Goal: Transaction & Acquisition: Book appointment/travel/reservation

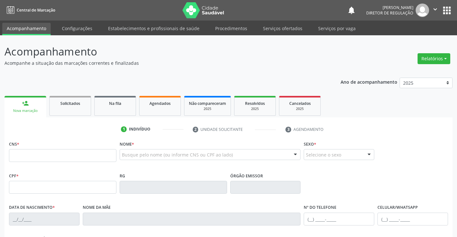
click at [46, 151] on input "text" at bounding box center [62, 155] width 107 height 13
type input "700 7049 8221 9573"
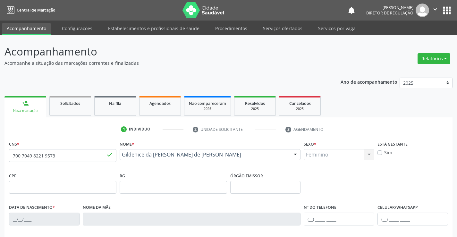
type input "1355719936"
type input "[DATE]"
type input "[PHONE_NUMBER]"
type input "018.136.245-77"
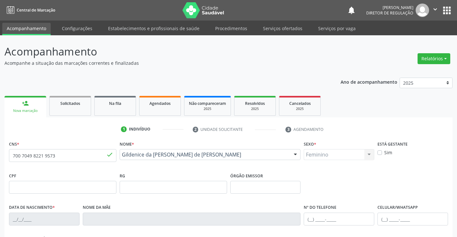
type input "194"
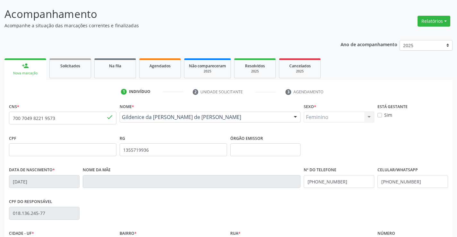
scroll to position [111, 0]
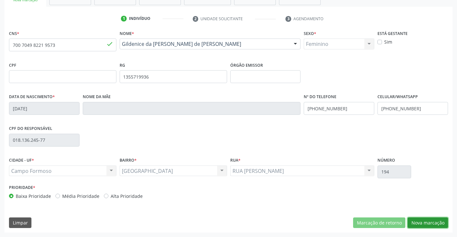
click at [424, 218] on button "Nova marcação" at bounding box center [427, 222] width 40 height 11
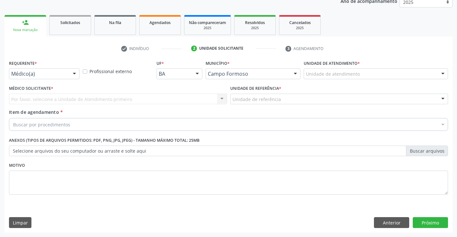
scroll to position [81, 0]
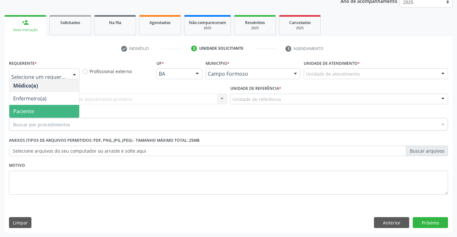
drag, startPoint x: 50, startPoint y: 105, endPoint x: 94, endPoint y: 106, distance: 43.9
click at [50, 105] on span "Paciente" at bounding box center [44, 111] width 70 height 13
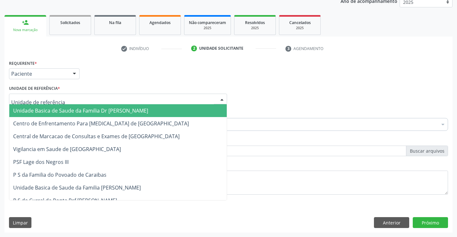
drag, startPoint x: 106, startPoint y: 103, endPoint x: 108, endPoint y: 120, distance: 16.7
click at [106, 104] on div at bounding box center [118, 99] width 218 height 11
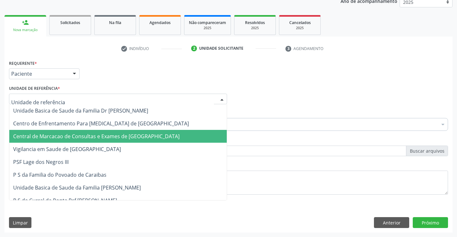
drag, startPoint x: 108, startPoint y: 129, endPoint x: 109, endPoint y: 133, distance: 4.6
click at [109, 133] on span "Central de Marcacao de Consultas e Exames de [GEOGRAPHIC_DATA]" at bounding box center [96, 136] width 166 height 7
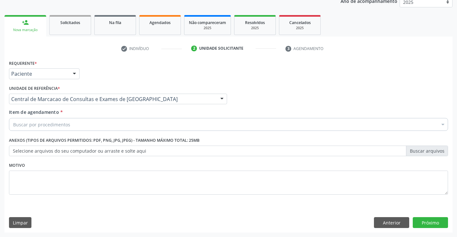
click at [116, 126] on div "Buscar por procedimentos" at bounding box center [228, 124] width 439 height 13
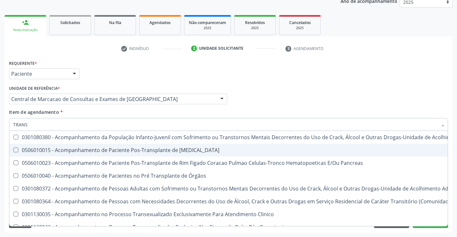
type input "TRANSV"
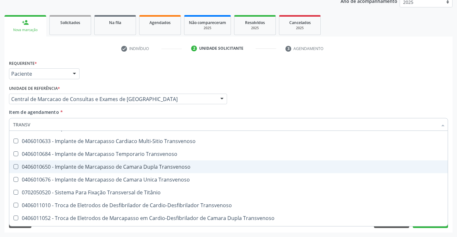
scroll to position [71, 0]
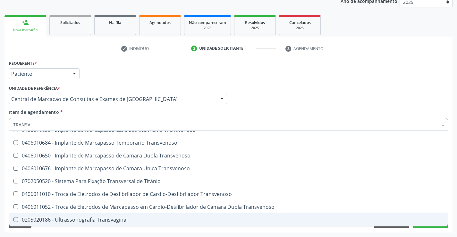
drag, startPoint x: 105, startPoint y: 214, endPoint x: 111, endPoint y: 210, distance: 7.3
click at [105, 214] on span "0205020186 - Ultrassonografia Transvaginal" at bounding box center [228, 219] width 438 height 13
checkbox Transvaginal "true"
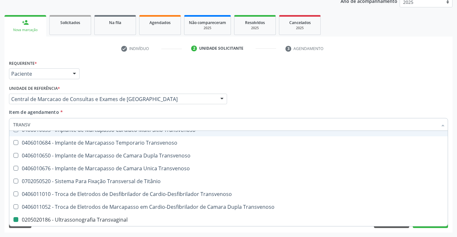
click at [204, 112] on div "Item de agendamento * TRANSV Desfazer seleção 0408030330 - Costo-Transversectom…" at bounding box center [228, 119] width 439 height 20
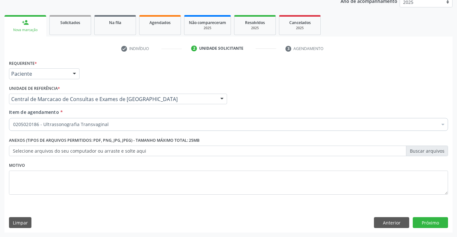
scroll to position [0, 0]
click at [430, 222] on button "Próximo" at bounding box center [430, 222] width 35 height 11
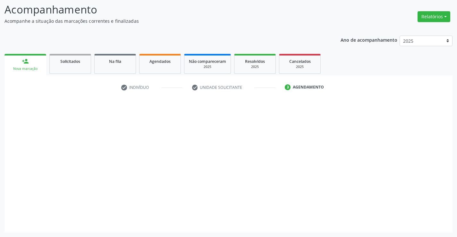
scroll to position [42, 0]
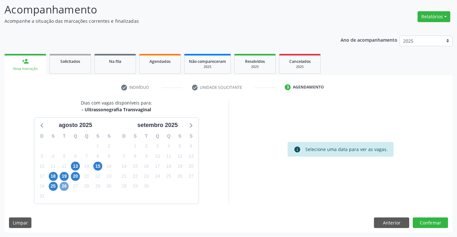
click at [62, 188] on span "26" at bounding box center [64, 186] width 9 height 9
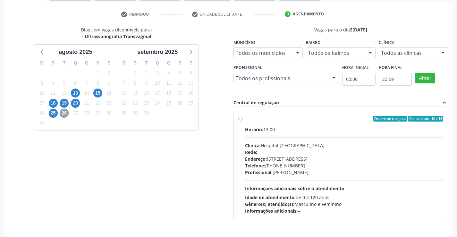
scroll to position [135, 0]
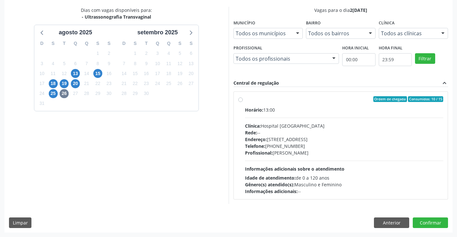
click at [322, 119] on div "Horário: 13:00 Clínica: Hospital [GEOGRAPHIC_DATA] Rede: -- Endereço: [STREET_A…" at bounding box center [344, 150] width 198 height 88
click at [243, 102] on input "Ordem de chegada Consumidos: 10 / 15 Horário: 13:00 Clínica: Hospital [GEOGRAPH…" at bounding box center [240, 99] width 4 height 6
radio input "true"
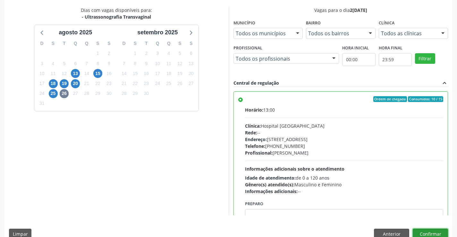
click at [433, 230] on button "Confirmar" at bounding box center [430, 234] width 35 height 11
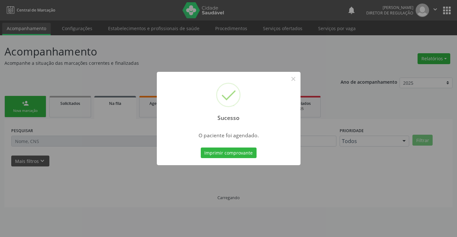
scroll to position [0, 0]
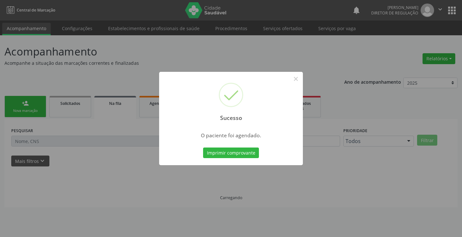
click at [203, 147] on button "Imprimir comprovante" at bounding box center [231, 152] width 56 height 11
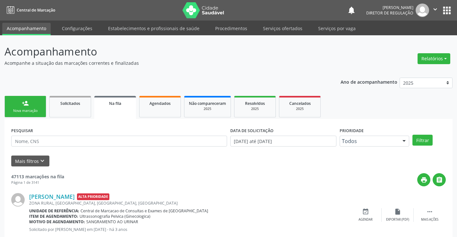
click at [16, 100] on link "person_add Nova marcação" at bounding box center [25, 106] width 42 height 21
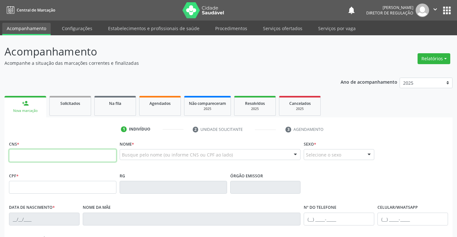
click at [29, 155] on input "text" at bounding box center [62, 155] width 107 height 13
type input "708 2056 7917 0440"
type input "0[DATE]"
type input "[PHONE_NUMBER]"
type input "SN"
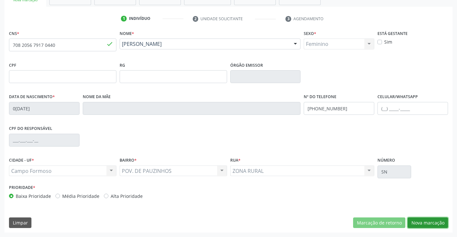
drag, startPoint x: 440, startPoint y: 223, endPoint x: 391, endPoint y: 205, distance: 52.3
click at [439, 223] on button "Nova marcação" at bounding box center [427, 222] width 40 height 11
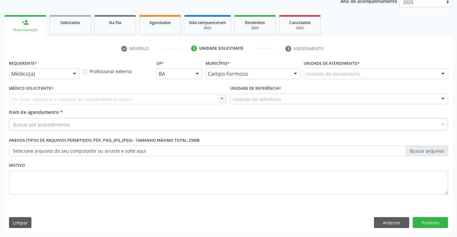
scroll to position [81, 0]
click at [56, 70] on div "Médico(a)" at bounding box center [44, 73] width 71 height 11
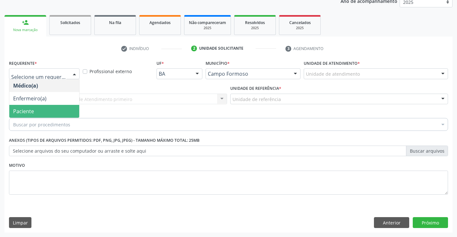
drag, startPoint x: 54, startPoint y: 104, endPoint x: 54, endPoint y: 111, distance: 7.1
click at [54, 111] on ul "Médico(a) Enfermeiro(a) Paciente Nenhum resultado encontrado para: " " Não há n…" at bounding box center [44, 98] width 70 height 38
drag, startPoint x: 54, startPoint y: 111, endPoint x: 84, endPoint y: 105, distance: 30.7
click at [54, 111] on span "Paciente" at bounding box center [44, 111] width 70 height 13
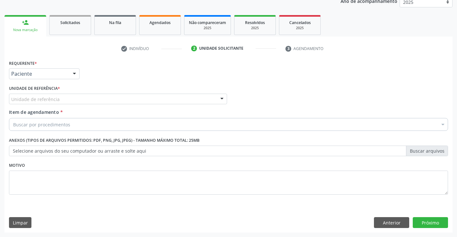
click at [90, 102] on div "Unidade de referência" at bounding box center [118, 99] width 218 height 11
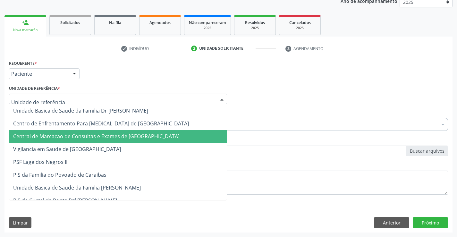
drag, startPoint x: 95, startPoint y: 128, endPoint x: 97, endPoint y: 133, distance: 5.8
click at [97, 133] on span "Central de Marcacao de Consultas e Exames de [GEOGRAPHIC_DATA]" at bounding box center [96, 136] width 166 height 7
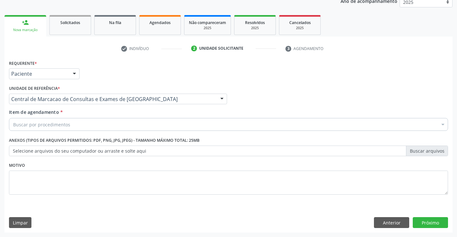
click at [104, 122] on div "Buscar por procedimentos" at bounding box center [228, 124] width 439 height 13
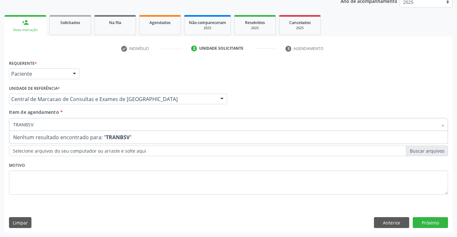
click at [27, 124] on input "TRANBSV" at bounding box center [225, 124] width 424 height 13
type input "TRANSV"
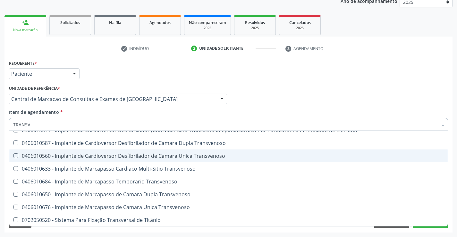
scroll to position [71, 0]
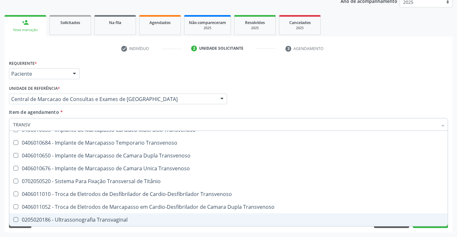
drag, startPoint x: 97, startPoint y: 215, endPoint x: 116, endPoint y: 198, distance: 26.1
click at [97, 215] on span "0205020186 - Ultrassonografia Transvaginal" at bounding box center [228, 219] width 438 height 13
checkbox Transvaginal "true"
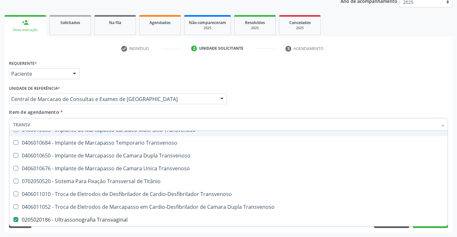
click at [234, 103] on div "Médico Solicitante Por favor, selecione a Unidade de Atendimento primeiro Nenhu…" at bounding box center [228, 96] width 442 height 25
checkbox Transvenoso "true"
checkbox Transvaginal "false"
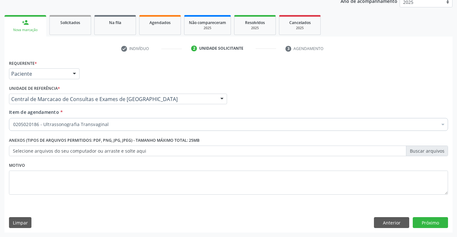
scroll to position [0, 0]
click at [422, 221] on button "Próximo" at bounding box center [430, 222] width 35 height 11
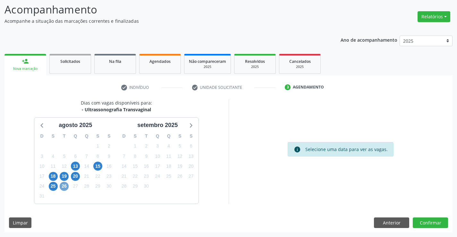
click at [62, 188] on span "26" at bounding box center [64, 186] width 9 height 9
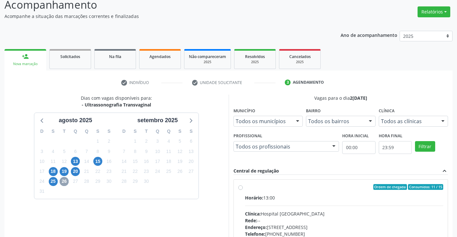
scroll to position [135, 0]
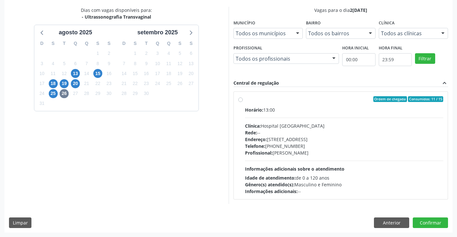
click at [315, 106] on div "Horário: 13:00" at bounding box center [344, 109] width 198 height 7
click at [243, 102] on input "Ordem de chegada Consumidos: 11 / 15 Horário: 13:00 Clínica: Hospital [GEOGRAPH…" at bounding box center [240, 99] width 4 height 6
radio input "true"
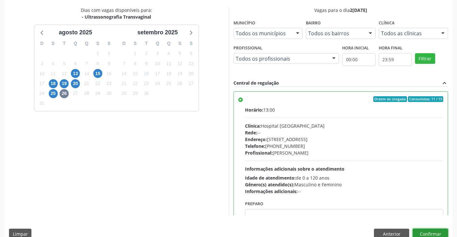
click at [424, 234] on button "Confirmar" at bounding box center [430, 234] width 35 height 11
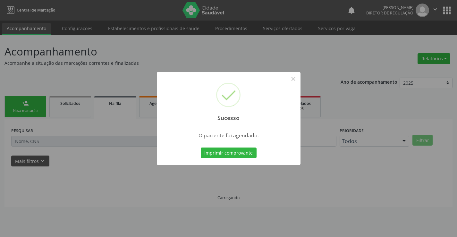
scroll to position [0, 0]
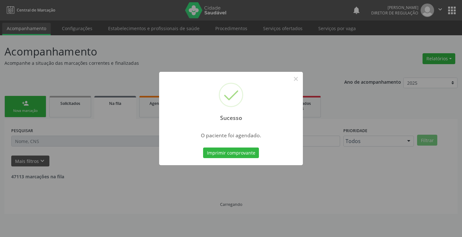
click at [203, 147] on button "Imprimir comprovante" at bounding box center [231, 152] width 56 height 11
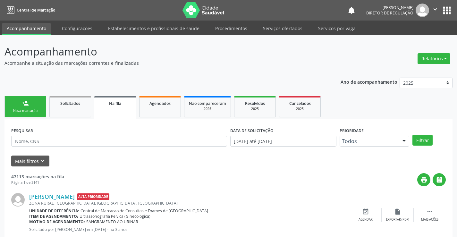
click at [37, 105] on link "person_add Nova marcação" at bounding box center [25, 106] width 42 height 21
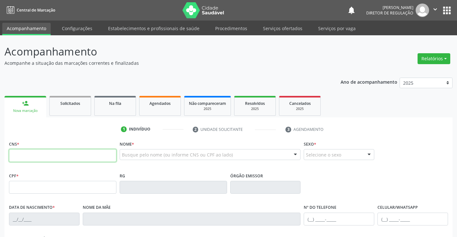
click at [44, 161] on input "text" at bounding box center [62, 155] width 107 height 13
type input "702 0078 7134 7080"
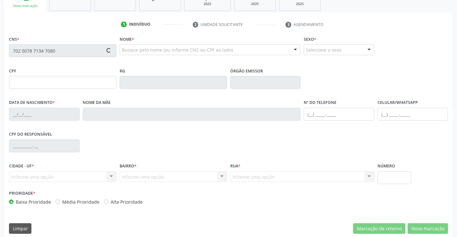
type input "0[DATE]"
type input "[PHONE_NUMBER]"
type input "S/N"
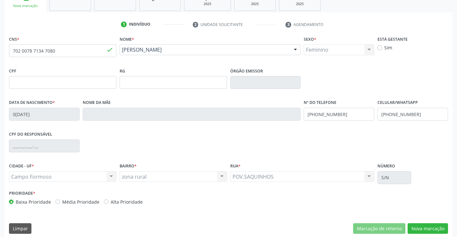
scroll to position [111, 0]
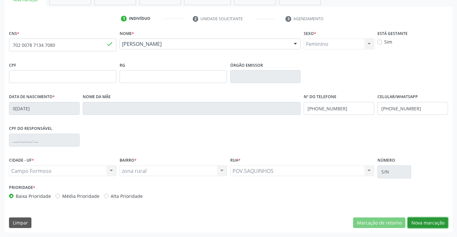
click at [435, 226] on button "Nova marcação" at bounding box center [427, 222] width 40 height 11
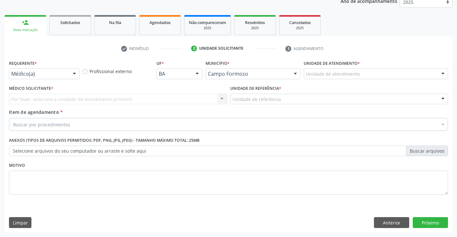
scroll to position [81, 0]
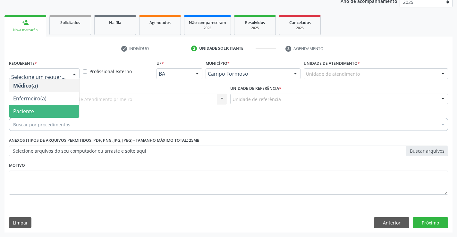
click at [45, 113] on span "Paciente" at bounding box center [44, 111] width 70 height 13
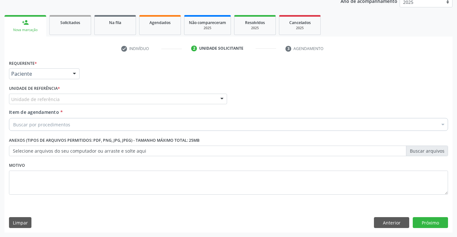
click at [103, 101] on div "Unidade de referência" at bounding box center [118, 99] width 218 height 11
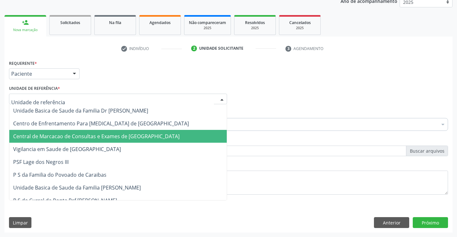
click at [118, 134] on span "Central de Marcacao de Consultas e Exames de [GEOGRAPHIC_DATA]" at bounding box center [96, 136] width 166 height 7
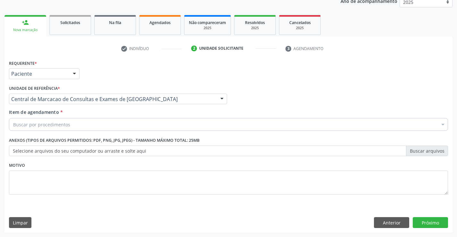
click at [132, 126] on div "Buscar por procedimentos" at bounding box center [228, 124] width 439 height 13
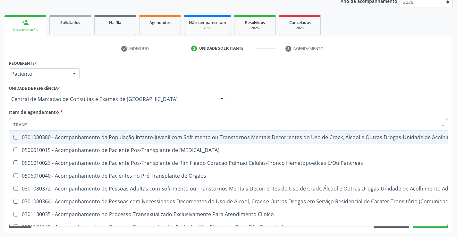
type input "TRANSV"
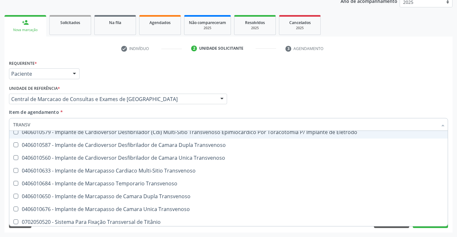
scroll to position [71, 0]
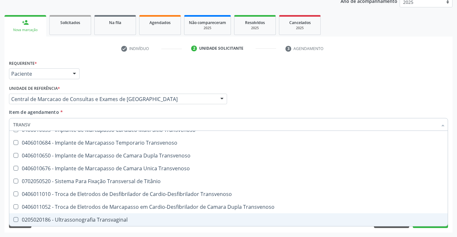
drag, startPoint x: 132, startPoint y: 218, endPoint x: 139, endPoint y: 216, distance: 7.1
click at [134, 218] on div "0205020186 - Ultrassonografia Transvaginal" at bounding box center [228, 219] width 431 height 5
checkbox Transvaginal "true"
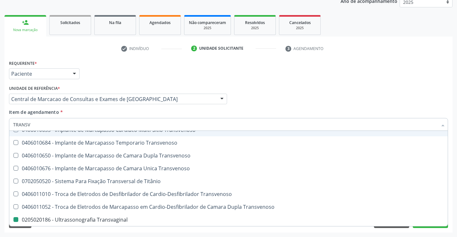
click at [268, 111] on div "Item de agendamento * TRANSV Desfazer seleção 0408030330 - Costo-Transversectom…" at bounding box center [228, 119] width 439 height 20
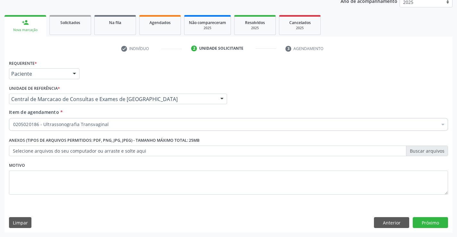
checkbox Transvaginal "true"
checkbox Paciente\) "false"
click at [428, 221] on button "Próximo" at bounding box center [430, 222] width 35 height 11
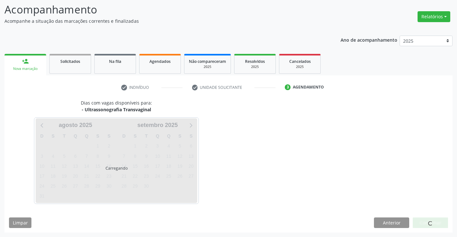
scroll to position [42, 0]
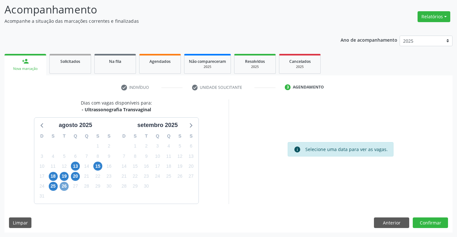
click at [65, 189] on span "26" at bounding box center [64, 186] width 9 height 9
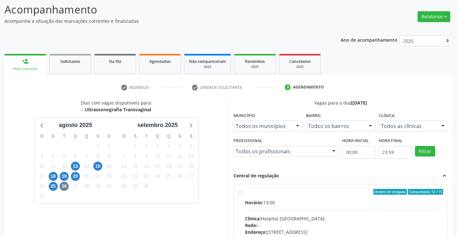
click at [313, 203] on div "Horário: 13:00" at bounding box center [344, 202] width 198 height 7
click at [243, 195] on input "Ordem de chegada Consumidos: 12 / 15 Horário: 13:00 Clínica: Hospital [GEOGRAPH…" at bounding box center [240, 192] width 4 height 6
radio input "true"
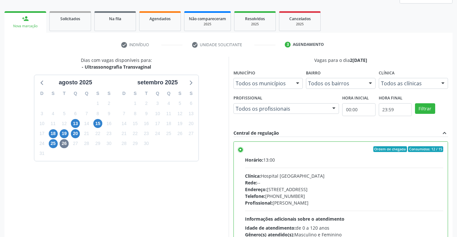
scroll to position [146, 0]
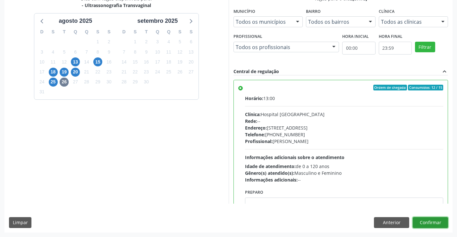
click at [427, 223] on button "Confirmar" at bounding box center [430, 222] width 35 height 11
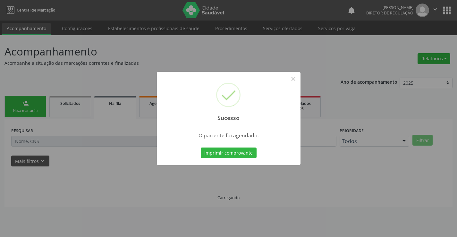
scroll to position [0, 0]
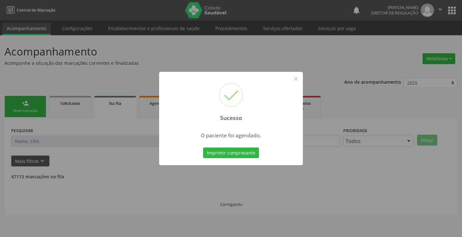
click at [203, 147] on button "Imprimir comprovante" at bounding box center [231, 152] width 56 height 11
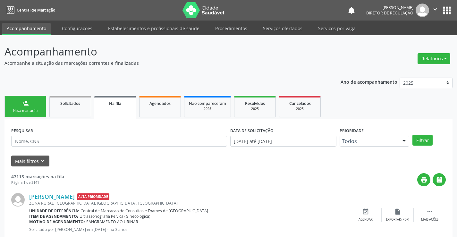
click at [28, 107] on link "person_add Nova marcação" at bounding box center [25, 106] width 42 height 21
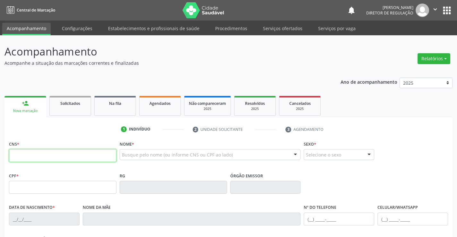
click at [39, 157] on input "text" at bounding box center [62, 155] width 107 height 13
type input "702 9005 8472 5275"
type input "535745601"
type input "[DATE]"
type input "[PHONE_NUMBER]"
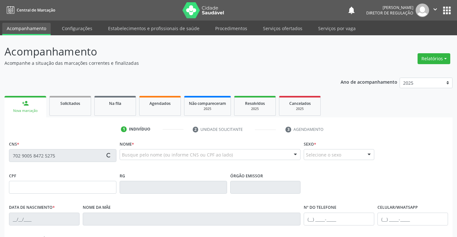
type input "[PHONE_NUMBER]"
type input "006.490.295-18"
type input "S/N"
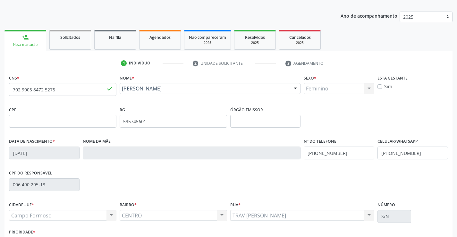
scroll to position [111, 0]
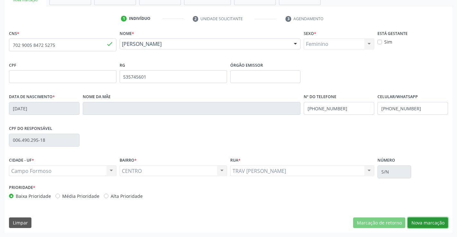
drag, startPoint x: 440, startPoint y: 224, endPoint x: 293, endPoint y: 176, distance: 155.3
click at [438, 222] on button "Nova marcação" at bounding box center [427, 222] width 40 height 11
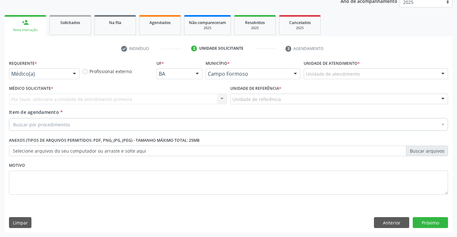
scroll to position [81, 0]
click at [68, 72] on div "Médico(a) Enfermeiro(a) Paciente Nenhum resultado encontrado para: " " Não há n…" at bounding box center [44, 73] width 71 height 11
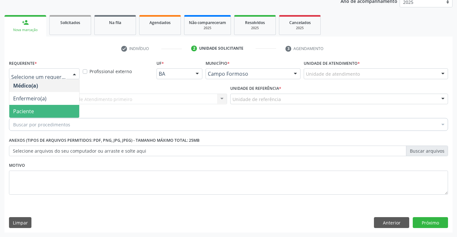
drag, startPoint x: 66, startPoint y: 106, endPoint x: 117, endPoint y: 92, distance: 53.0
click at [68, 105] on span "Paciente" at bounding box center [44, 111] width 70 height 13
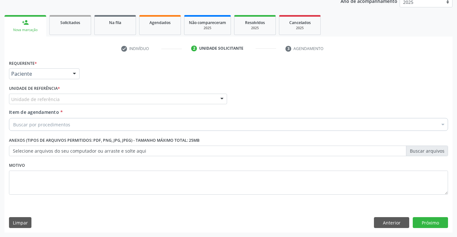
click at [119, 92] on div "Unidade de referência * Unidade de referência Unidade Basica de Saude da Famili…" at bounding box center [118, 94] width 218 height 21
click at [124, 98] on div "Unidade de referência" at bounding box center [118, 99] width 218 height 11
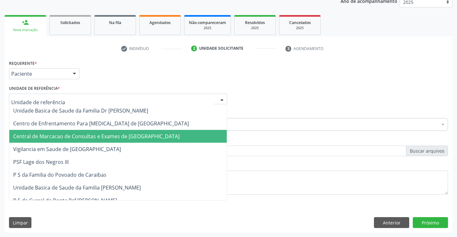
drag, startPoint x: 123, startPoint y: 137, endPoint x: 139, endPoint y: 130, distance: 17.3
click at [128, 136] on span "Central de Marcacao de Consultas e Exames de [GEOGRAPHIC_DATA]" at bounding box center [96, 136] width 166 height 7
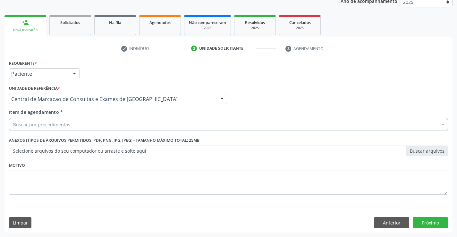
click at [139, 130] on div "Buscar por procedimentos" at bounding box center [228, 124] width 439 height 13
click at [32, 124] on input "TRANSVBAG" at bounding box center [225, 124] width 424 height 13
type input "TRANSVAG"
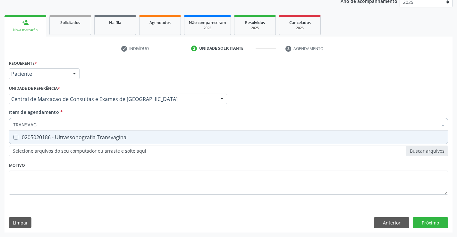
drag, startPoint x: 84, startPoint y: 138, endPoint x: 121, endPoint y: 125, distance: 38.9
click at [86, 138] on div "0205020186 - Ultrassonografia Transvaginal" at bounding box center [228, 137] width 431 height 5
checkbox Transvaginal "true"
click at [135, 113] on div "Item de agendamento * TRANSVAG Desfazer seleção 0205020186 - Ultrassonografia T…" at bounding box center [228, 119] width 439 height 20
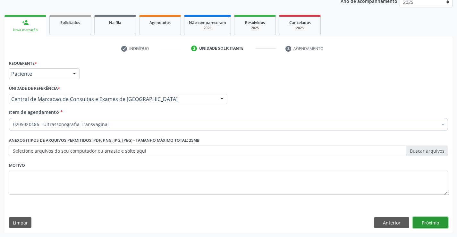
click at [420, 223] on button "Próximo" at bounding box center [430, 222] width 35 height 11
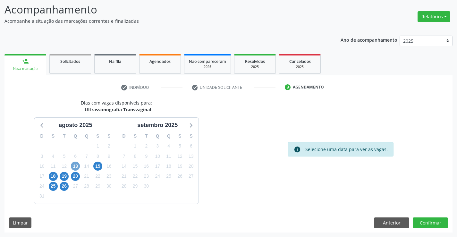
click at [76, 168] on span "13" at bounding box center [75, 166] width 9 height 9
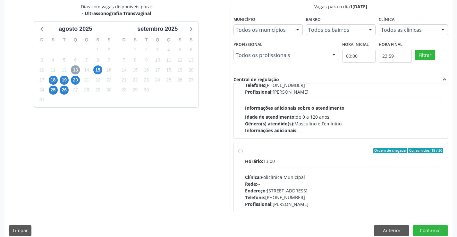
scroll to position [0, 0]
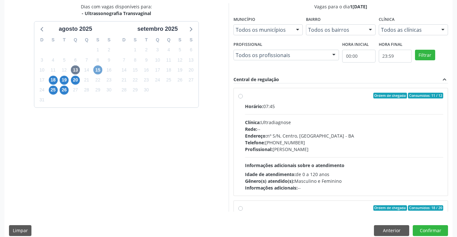
click at [97, 70] on span "15" at bounding box center [97, 69] width 9 height 9
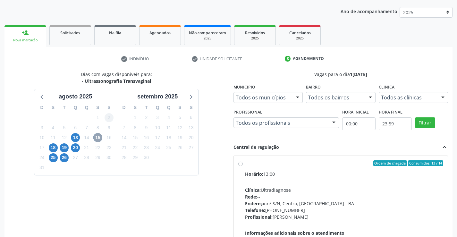
scroll to position [135, 0]
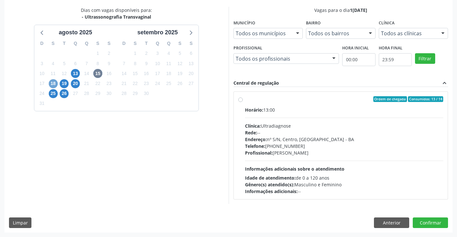
click at [51, 82] on span "18" at bounding box center [53, 83] width 9 height 9
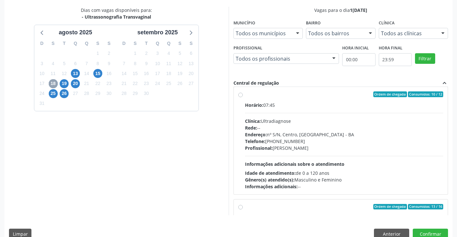
scroll to position [0, 0]
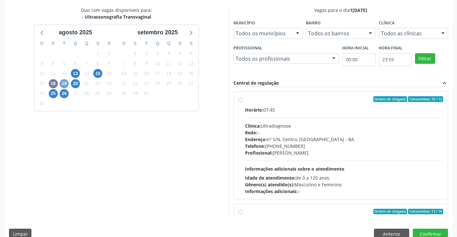
click at [63, 82] on span "19" at bounding box center [64, 83] width 9 height 9
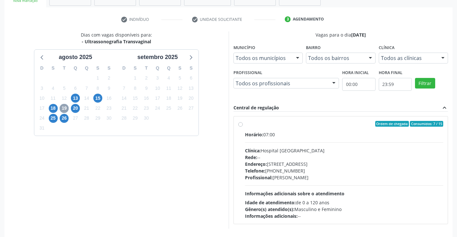
scroll to position [103, 0]
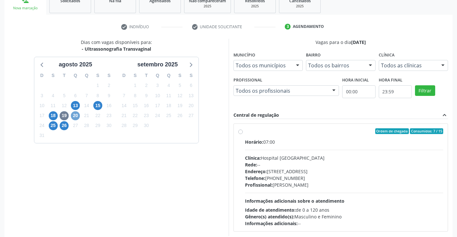
click at [76, 116] on span "20" at bounding box center [75, 115] width 9 height 9
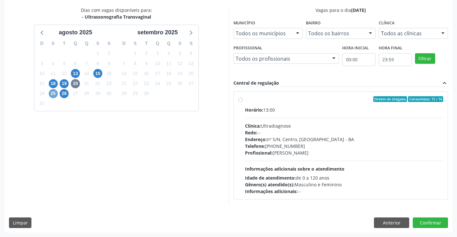
click at [53, 94] on span "25" at bounding box center [53, 93] width 9 height 9
click at [61, 94] on span "26" at bounding box center [64, 93] width 9 height 9
click at [368, 120] on div "Horário: 13:00 Clínica: Hospital [GEOGRAPHIC_DATA] Rede: -- Endereço: [STREET_A…" at bounding box center [344, 150] width 198 height 88
click at [243, 102] on input "Ordem de chegada Consumidos: 13 / 15 Horário: 13:00 Clínica: Hospital [GEOGRAPH…" at bounding box center [240, 99] width 4 height 6
radio input "true"
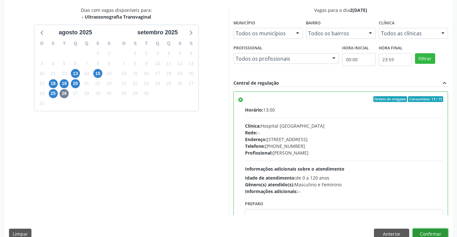
click at [427, 232] on button "Confirmar" at bounding box center [430, 234] width 35 height 11
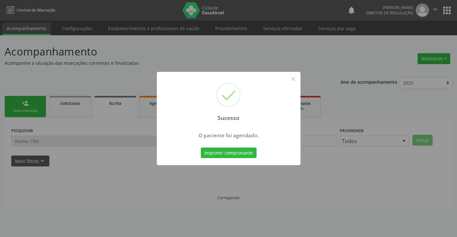
scroll to position [0, 0]
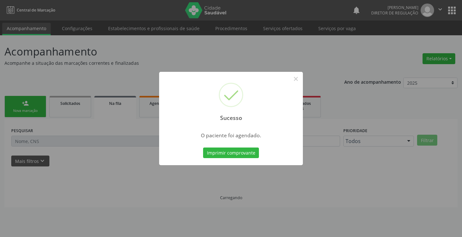
click at [203, 147] on button "Imprimir comprovante" at bounding box center [231, 152] width 56 height 11
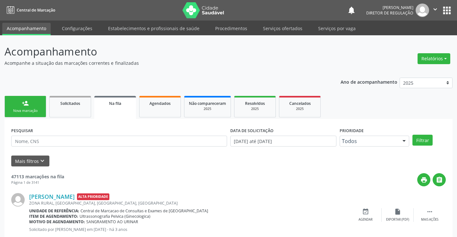
click at [32, 105] on link "person_add Nova marcação" at bounding box center [25, 106] width 42 height 21
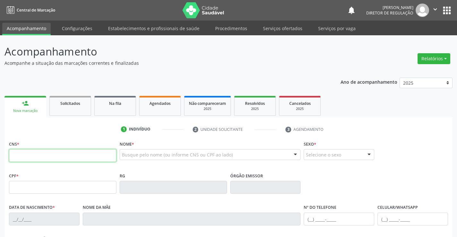
click at [49, 155] on input "text" at bounding box center [62, 155] width 107 height 13
type input "709 8050 7746 1598"
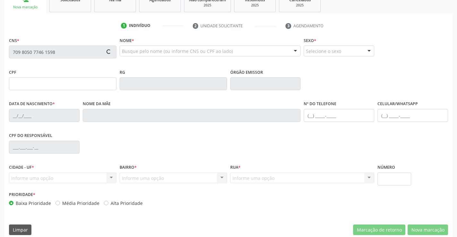
type input "[DATE]"
type input "[PHONE_NUMBER]"
type input "S/N"
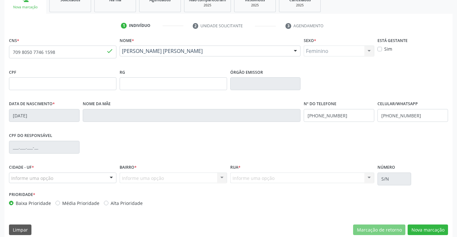
scroll to position [111, 0]
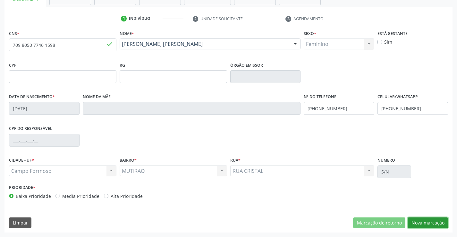
click at [418, 224] on button "Nova marcação" at bounding box center [427, 222] width 40 height 11
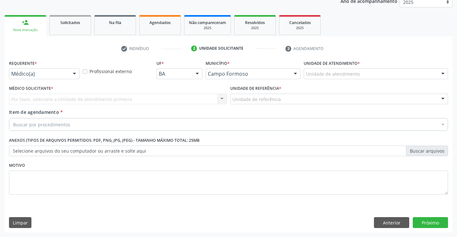
click at [67, 80] on div "Requerente * Médico(a) Médico(a) Enfermeiro(a) Paciente Nenhum resultado encont…" at bounding box center [44, 70] width 74 height 25
click at [66, 74] on div "Médico(a)" at bounding box center [44, 73] width 71 height 11
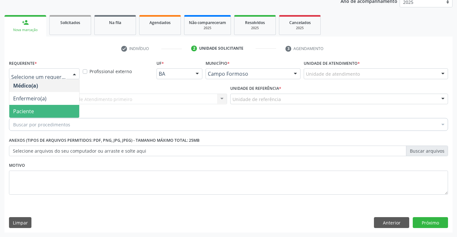
click at [63, 109] on span "Paciente" at bounding box center [44, 111] width 70 height 13
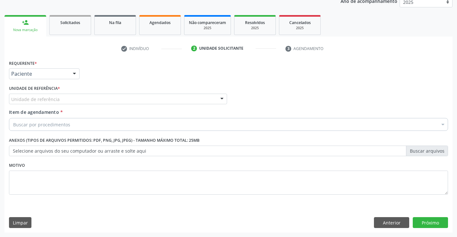
click at [113, 101] on div "Unidade de referência" at bounding box center [118, 99] width 218 height 11
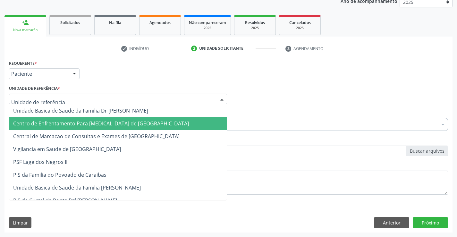
click at [113, 128] on span "Centro de Enfrentamento Para [MEDICAL_DATA] de [GEOGRAPHIC_DATA]" at bounding box center [117, 123] width 217 height 13
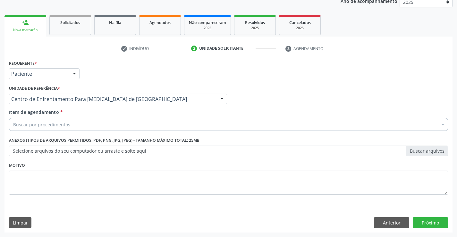
click at [139, 109] on div "Item de agendamento * Buscar por procedimentos Selecionar todos 0202040089 - 3X…" at bounding box center [228, 119] width 439 height 20
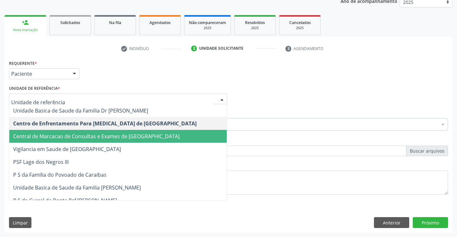
drag, startPoint x: 135, startPoint y: 137, endPoint x: 139, endPoint y: 122, distance: 14.8
click at [135, 137] on span "Central de Marcacao de Consultas e Exames de [GEOGRAPHIC_DATA]" at bounding box center [96, 136] width 166 height 7
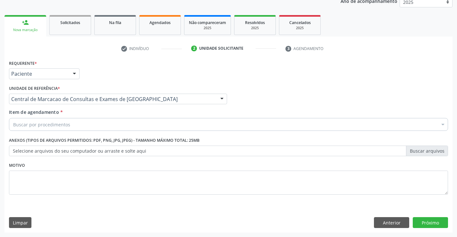
click at [139, 122] on div "Buscar por procedimentos" at bounding box center [228, 124] width 439 height 13
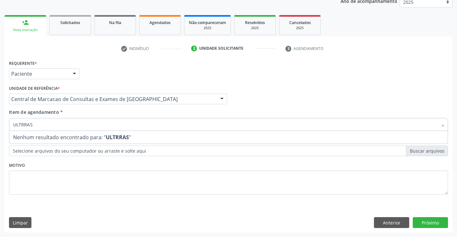
click at [28, 125] on input "ULTRRAS" at bounding box center [225, 124] width 424 height 13
type input "ULTRAS"
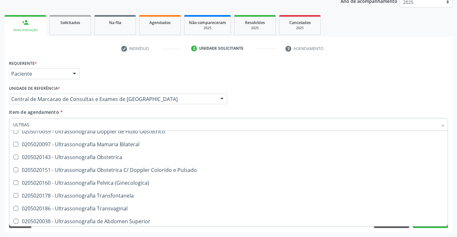
scroll to position [71, 0]
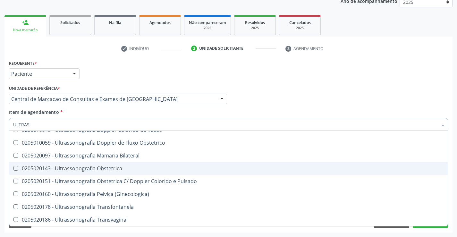
click at [128, 172] on span "0205020143 - Ultrassonografia Obstetrica" at bounding box center [228, 168] width 438 height 13
checkbox Obstetrica "true"
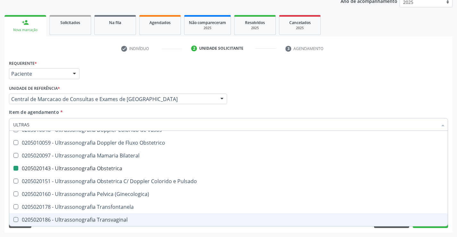
click at [454, 206] on div "Acompanhamento Acompanhe a situação das marcações correntes e finalizadas Relat…" at bounding box center [228, 95] width 457 height 282
checkbox X "true"
checkbox Obstetrica "false"
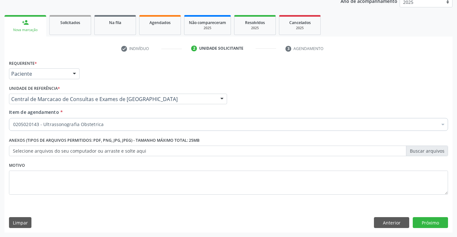
scroll to position [0, 0]
click at [440, 225] on button "Próximo" at bounding box center [430, 222] width 35 height 11
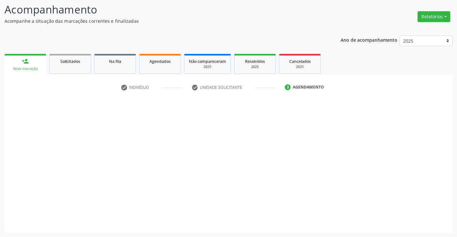
scroll to position [42, 0]
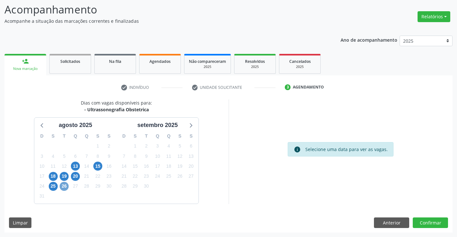
click at [66, 189] on span "26" at bounding box center [64, 186] width 9 height 9
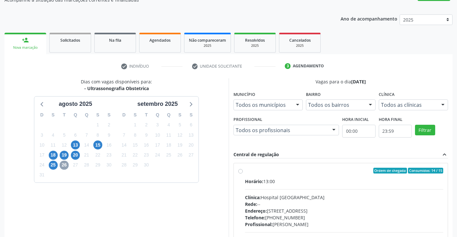
scroll to position [74, 0]
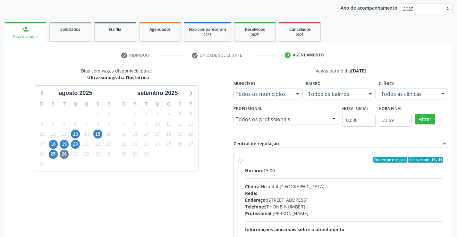
click at [322, 170] on div "Horário: 13:00" at bounding box center [344, 170] width 198 height 7
click at [243, 163] on input "Ordem de chegada Consumidos: 14 / 15 Horário: 13:00 Clínica: Hospital Sao Franc…" at bounding box center [240, 160] width 4 height 6
radio input "true"
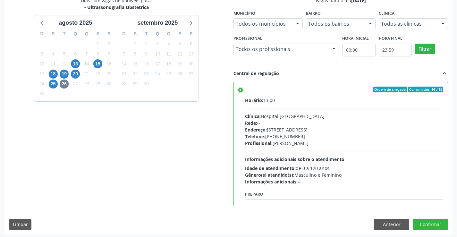
scroll to position [146, 0]
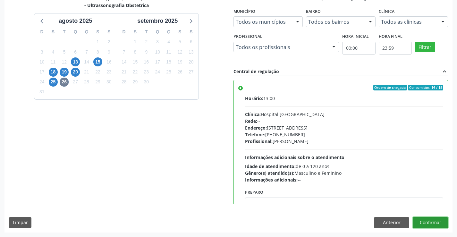
click at [433, 221] on button "Confirmar" at bounding box center [430, 222] width 35 height 11
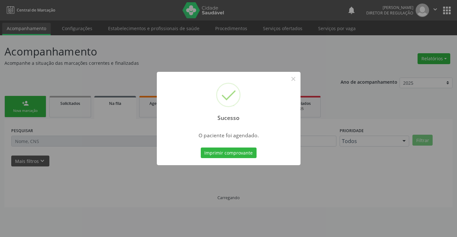
scroll to position [0, 0]
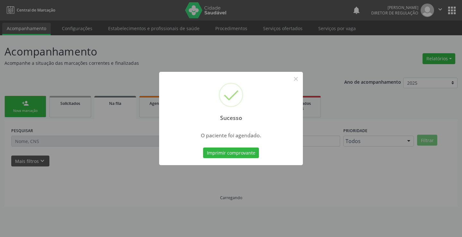
click at [203, 147] on button "Imprimir comprovante" at bounding box center [231, 152] width 56 height 11
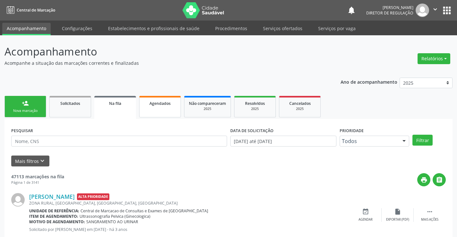
click at [166, 106] on div "Agendados" at bounding box center [160, 103] width 32 height 7
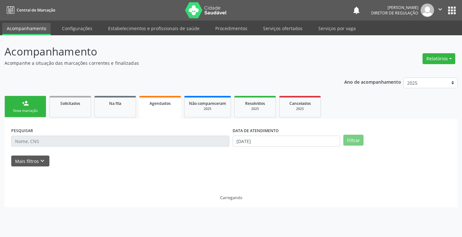
click at [34, 147] on div "PESQUISAR" at bounding box center [120, 138] width 221 height 25
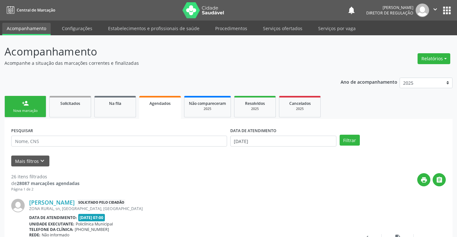
click at [34, 147] on div "PESQUISAR" at bounding box center [119, 138] width 219 height 25
click at [32, 142] on input "text" at bounding box center [119, 141] width 216 height 11
type input "703509044763630"
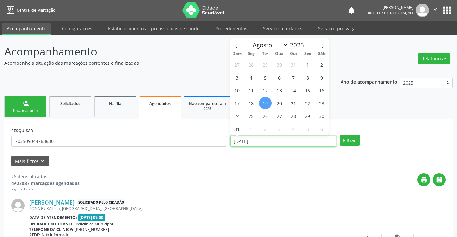
drag, startPoint x: 268, startPoint y: 144, endPoint x: 258, endPoint y: 149, distance: 11.5
click at [267, 146] on input "[DATE]" at bounding box center [283, 141] width 106 height 11
click at [351, 136] on button "Filtrar" at bounding box center [350, 140] width 20 height 11
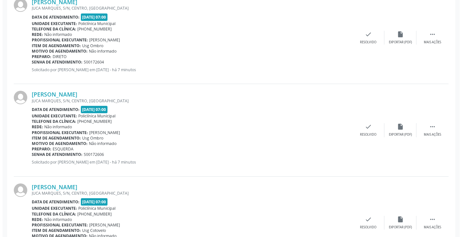
scroll to position [243, 0]
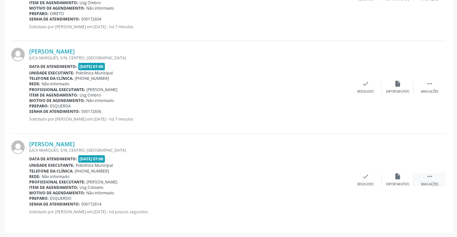
click at [434, 179] on div " Mais ações" at bounding box center [430, 180] width 32 height 14
click at [333, 178] on icon "cancel" at bounding box center [333, 176] width 7 height 7
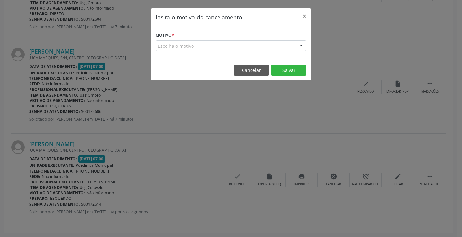
click at [248, 46] on div "Escolha o motivo" at bounding box center [230, 45] width 151 height 11
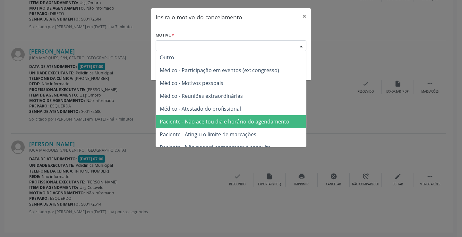
click at [255, 127] on span "Paciente - Não aceitou dia e horário do agendamento" at bounding box center [231, 121] width 150 height 13
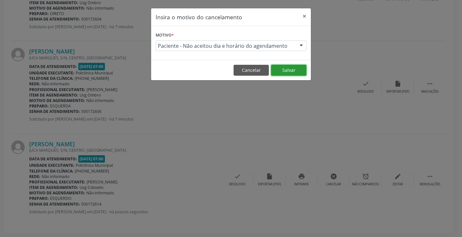
click at [292, 70] on button "Salvar" at bounding box center [288, 70] width 35 height 11
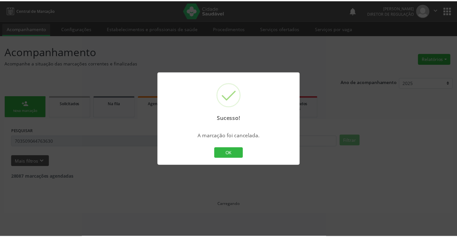
scroll to position [0, 0]
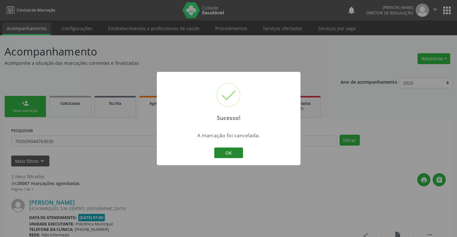
click at [225, 158] on div "OK Cancel" at bounding box center [229, 152] width 32 height 13
click at [226, 150] on button "OK" at bounding box center [228, 152] width 29 height 11
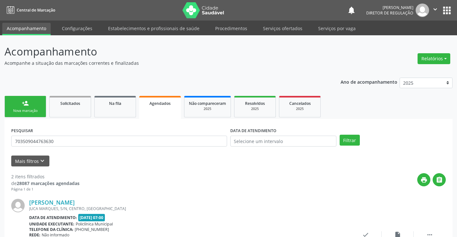
click at [35, 113] on link "person_add Nova marcação" at bounding box center [25, 106] width 42 height 21
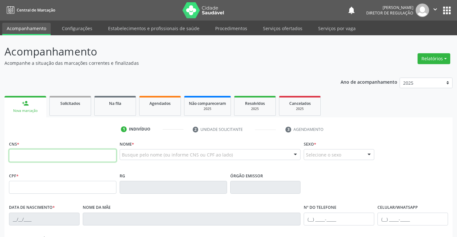
click at [22, 152] on input "text" at bounding box center [62, 155] width 107 height 13
type input "704 6076 8858 0325"
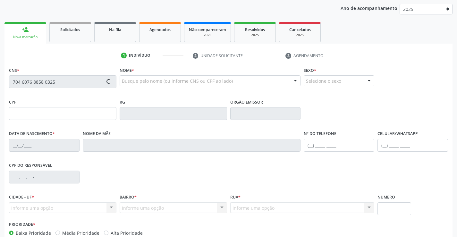
type input "0516179195"
type input "02/10/1963"
type input "(74) 9128-3171"
type input "S/N"
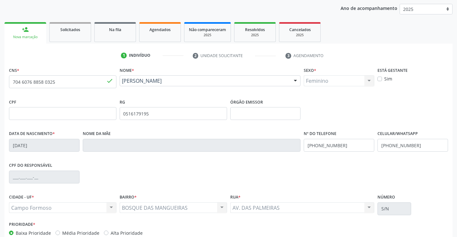
scroll to position [111, 0]
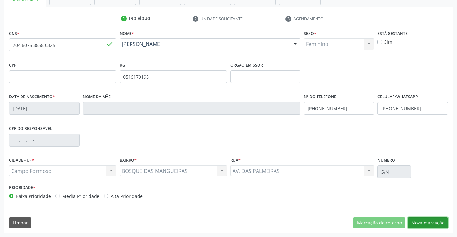
drag, startPoint x: 431, startPoint y: 224, endPoint x: 333, endPoint y: 186, distance: 105.0
click at [427, 222] on button "Nova marcação" at bounding box center [427, 222] width 40 height 11
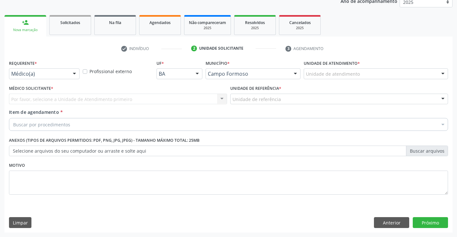
scroll to position [81, 0]
click at [45, 80] on div "Requerente * Médico(a) Médico(a) Enfermeiro(a) Paciente Nenhum resultado encont…" at bounding box center [44, 70] width 74 height 25
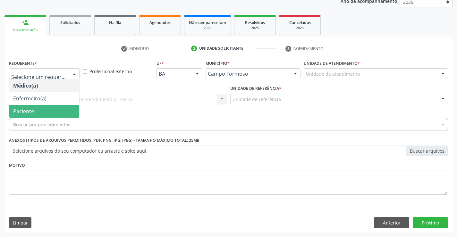
drag, startPoint x: 48, startPoint y: 106, endPoint x: 95, endPoint y: 102, distance: 47.0
click at [49, 106] on span "Paciente" at bounding box center [44, 111] width 70 height 13
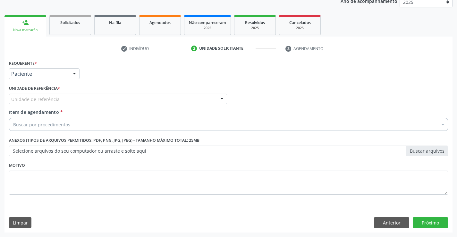
click at [96, 102] on div "Unidade de referência" at bounding box center [118, 99] width 218 height 11
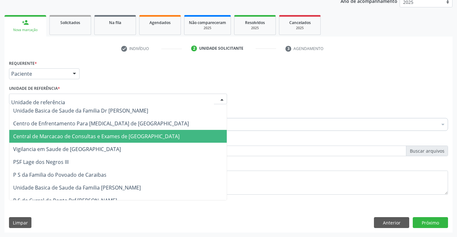
click at [120, 134] on span "Central de Marcacao de Consultas e Exames de [GEOGRAPHIC_DATA]" at bounding box center [96, 136] width 166 height 7
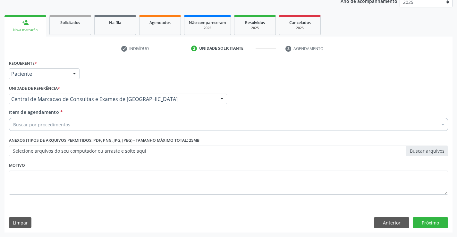
click at [132, 127] on div "Buscar por procedimentos" at bounding box center [228, 124] width 439 height 13
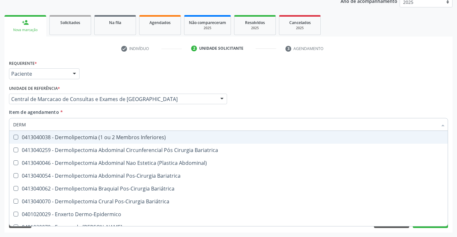
type input "DERMA"
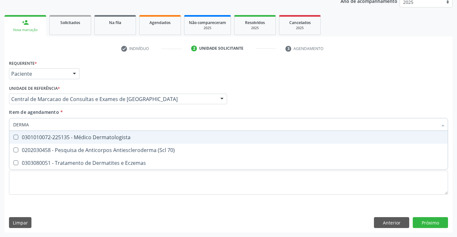
click at [133, 139] on div "0301010072-225135 - Médico Dermatologista" at bounding box center [228, 137] width 431 height 5
checkbox Dermatologista "true"
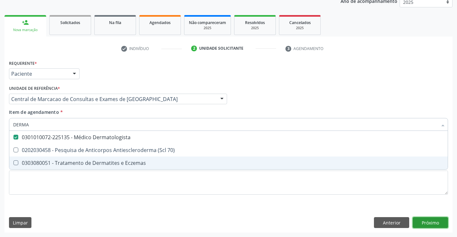
click at [433, 225] on div "Requerente * Paciente Médico(a) Enfermeiro(a) Paciente Nenhum resultado encontr…" at bounding box center [228, 145] width 448 height 174
checkbox 70\) "true"
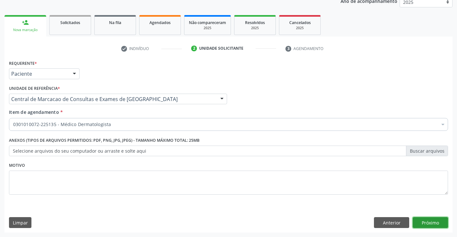
click at [425, 224] on button "Próximo" at bounding box center [430, 222] width 35 height 11
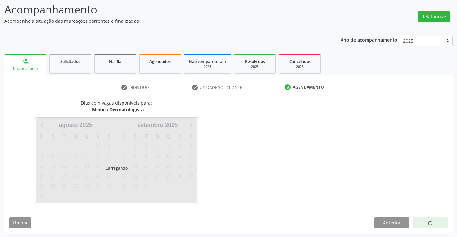
scroll to position [42, 0]
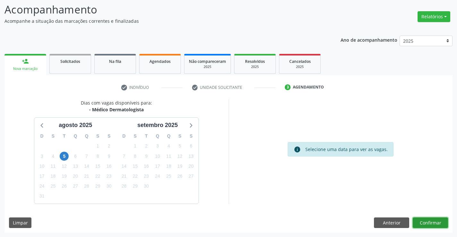
click at [440, 221] on button "Confirmar" at bounding box center [430, 222] width 35 height 11
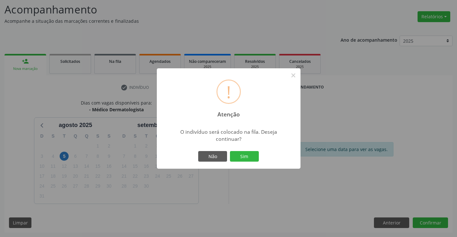
click at [230, 151] on button "Sim" at bounding box center [244, 156] width 29 height 11
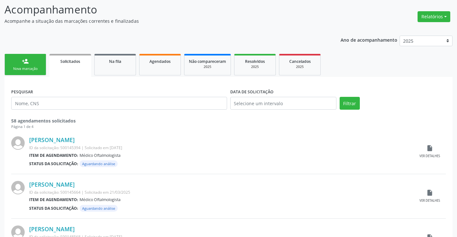
scroll to position [0, 0]
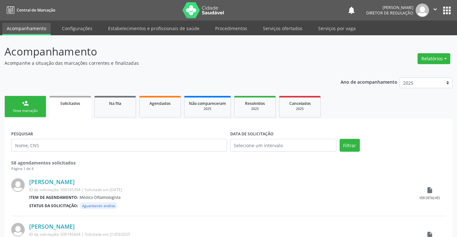
click at [26, 114] on link "person_add Nova marcação" at bounding box center [25, 106] width 42 height 21
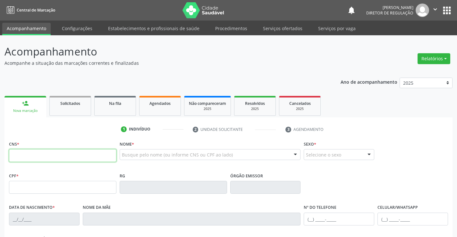
click at [46, 156] on input "text" at bounding box center [62, 155] width 107 height 13
type input "702 0068 4488 0287"
type input "0943883857"
type input "06/01/1968"
type input "Maria Hermelina Rodrigues"
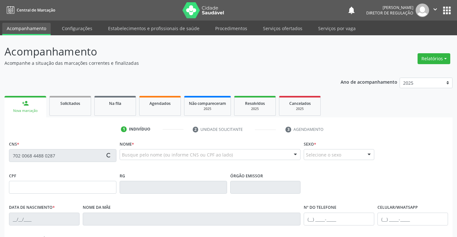
type input "(74) 8808-9476"
type input "129.875.638-33"
type input "65"
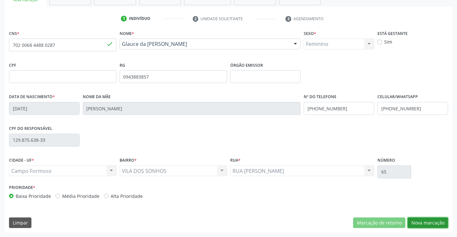
click at [420, 227] on button "Nova marcação" at bounding box center [427, 222] width 40 height 11
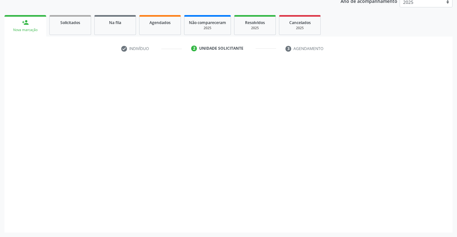
scroll to position [81, 0]
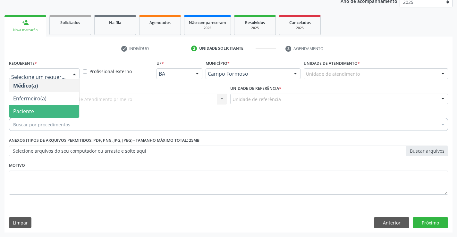
click at [45, 108] on span "Paciente" at bounding box center [44, 111] width 70 height 13
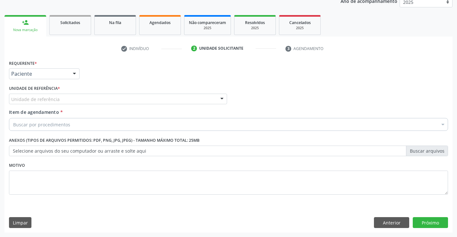
drag, startPoint x: 104, startPoint y: 95, endPoint x: 103, endPoint y: 107, distance: 12.2
click at [105, 95] on div "Unidade de referência" at bounding box center [118, 99] width 218 height 11
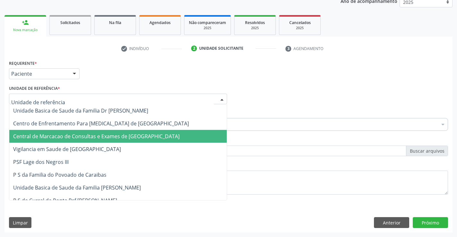
click at [108, 142] on span "Central de Marcacao de Consultas e Exames de [GEOGRAPHIC_DATA]" at bounding box center [117, 136] width 217 height 13
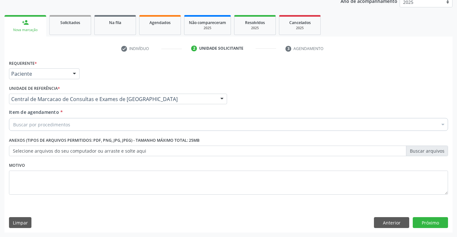
click at [127, 122] on div "Buscar por procedimentos" at bounding box center [228, 124] width 439 height 13
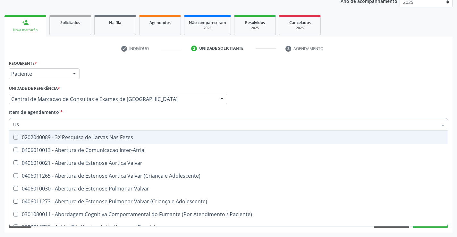
type input "USG"
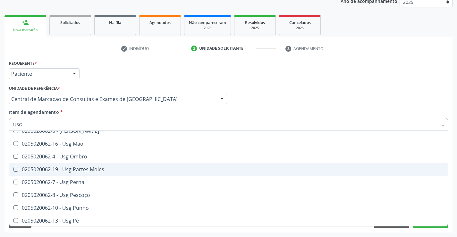
scroll to position [128, 0]
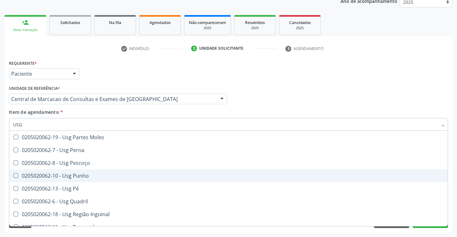
click at [86, 174] on div "0205020062-10 - Usg Punho" at bounding box center [228, 175] width 431 height 5
checkbox Punho "true"
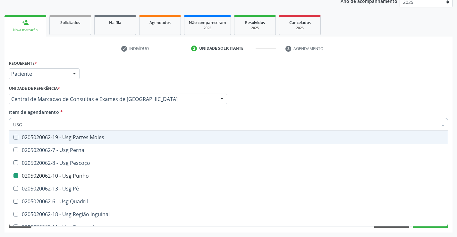
click at [286, 106] on div "Médico Solicitante Por favor, selecione a Unidade de Atendimento primeiro Nenhu…" at bounding box center [228, 96] width 442 height 25
checkbox Braço "true"
checkbox Punho "false"
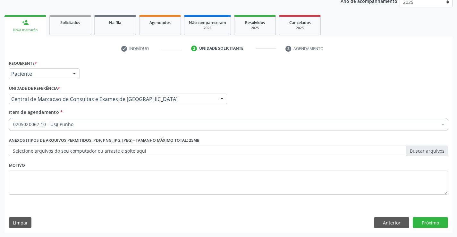
scroll to position [0, 0]
click at [427, 220] on button "Próximo" at bounding box center [430, 222] width 35 height 11
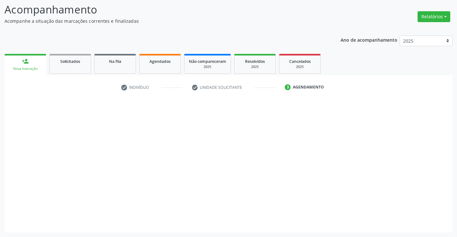
scroll to position [42, 0]
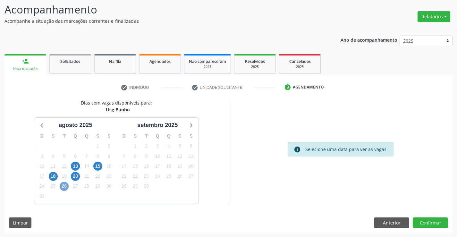
click at [62, 189] on span "26" at bounding box center [64, 186] width 9 height 9
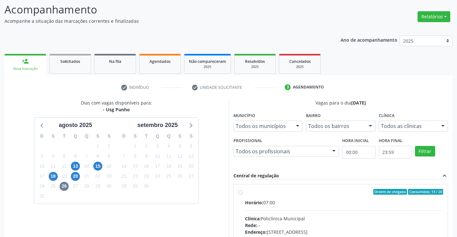
click at [243, 195] on input "Ordem de chegada Consumidos: 13 / 20 Horário: 07:00 Clínica: Policlínica Munici…" at bounding box center [240, 192] width 4 height 6
radio input "true"
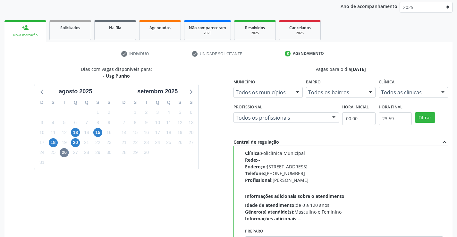
scroll to position [146, 0]
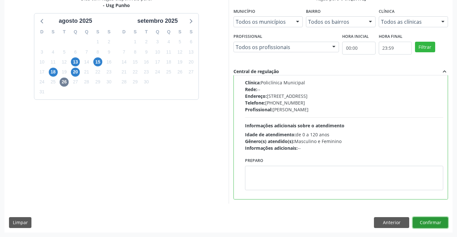
click at [439, 220] on button "Confirmar" at bounding box center [430, 222] width 35 height 11
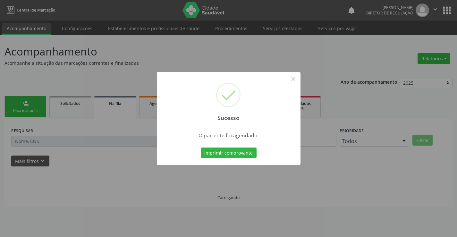
scroll to position [0, 0]
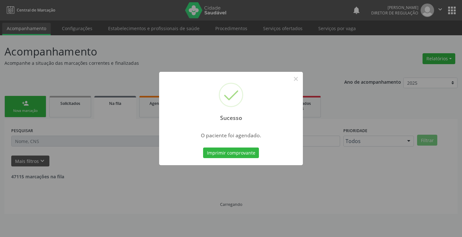
click at [203, 147] on button "Imprimir comprovante" at bounding box center [231, 152] width 56 height 11
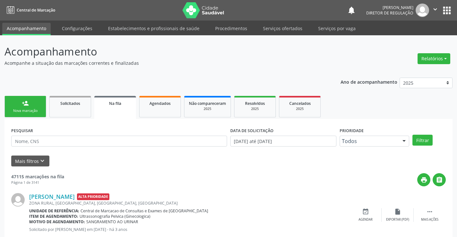
click at [16, 104] on link "person_add Nova marcação" at bounding box center [25, 106] width 42 height 21
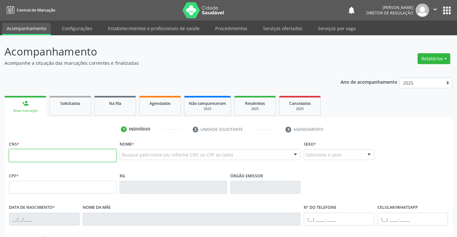
drag, startPoint x: 16, startPoint y: 104, endPoint x: 24, endPoint y: 155, distance: 52.2
click at [24, 155] on input "text" at bounding box center [62, 155] width 107 height 13
type input "708 0063 6015 9120"
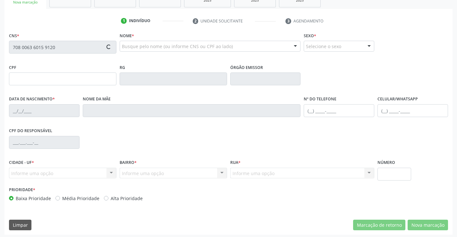
scroll to position [111, 0]
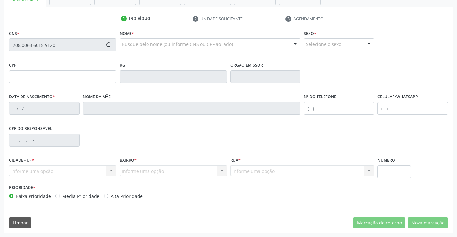
type input "25/07/1997"
type input "(77) 9839-9868"
type input "S/N"
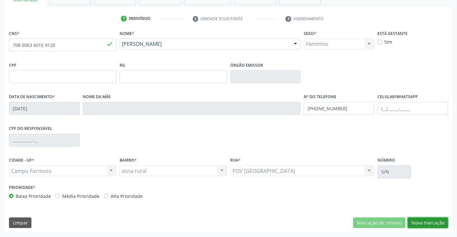
drag, startPoint x: 430, startPoint y: 220, endPoint x: 396, endPoint y: 207, distance: 37.0
click at [430, 221] on button "Nova marcação" at bounding box center [427, 222] width 40 height 11
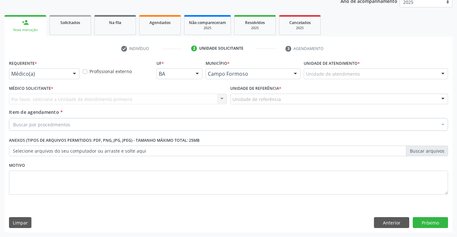
scroll to position [81, 0]
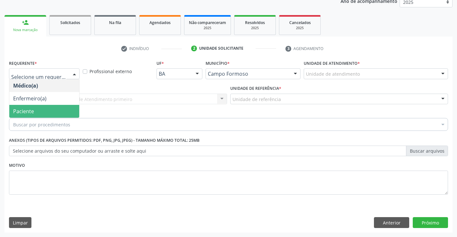
click at [51, 111] on span "Paciente" at bounding box center [44, 111] width 70 height 13
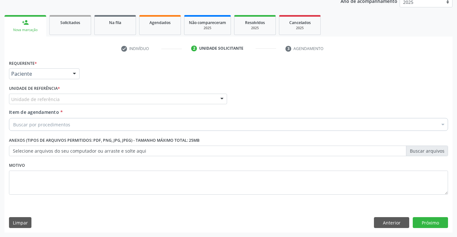
click at [92, 99] on div "Unidade de referência" at bounding box center [118, 99] width 218 height 11
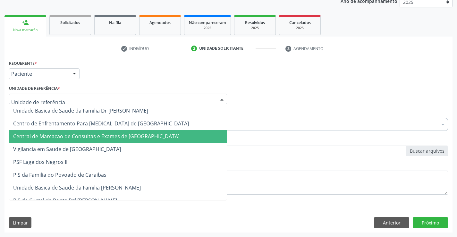
click at [102, 133] on span "Central de Marcacao de Consultas e Exames de [GEOGRAPHIC_DATA]" at bounding box center [96, 136] width 166 height 7
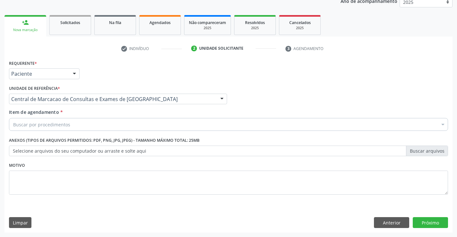
click at [121, 128] on div "Buscar por procedimentos" at bounding box center [228, 124] width 439 height 13
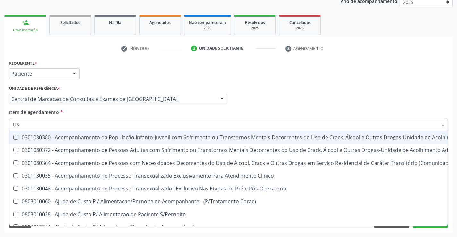
type input "USG"
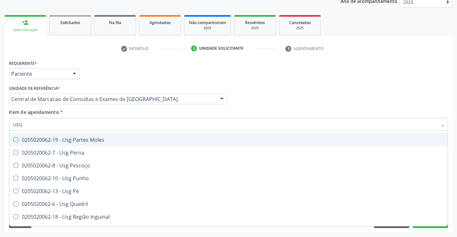
scroll to position [128, 0]
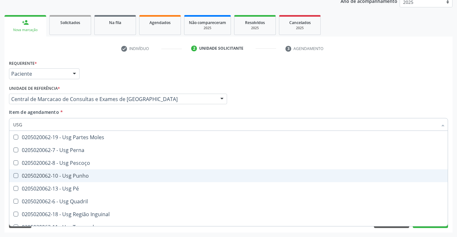
click at [90, 179] on span "0205020062-10 - Usg Punho" at bounding box center [228, 175] width 438 height 13
checkbox Punho "true"
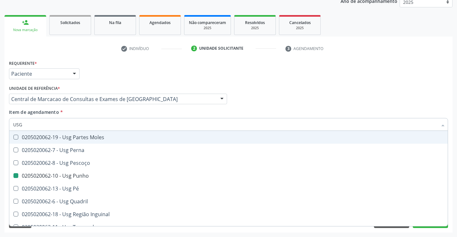
click at [272, 112] on div "Item de agendamento * USG Desfazer seleção 0205020062-14 - Usg Axila 0205020062…" at bounding box center [228, 119] width 439 height 20
checkbox Braço "true"
checkbox Punho "false"
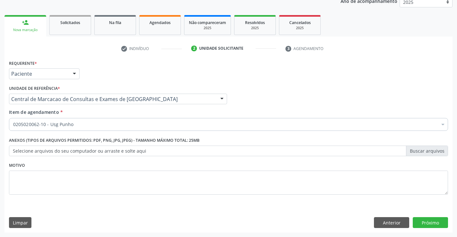
scroll to position [0, 0]
click at [437, 228] on button "Próximo" at bounding box center [430, 222] width 35 height 11
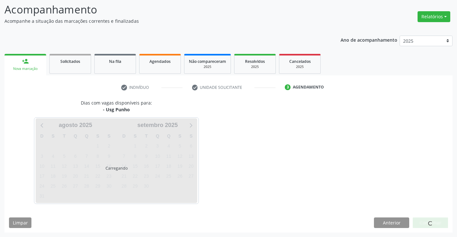
scroll to position [42, 0]
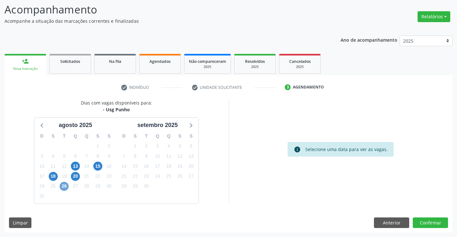
click at [61, 187] on span "26" at bounding box center [64, 186] width 9 height 9
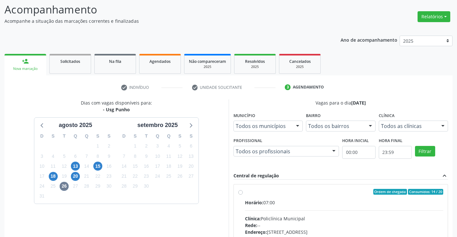
click at [322, 198] on label "Ordem de chegada Consumidos: 14 / 20 Horário: 07:00 Clínica: Policlínica Munici…" at bounding box center [344, 238] width 198 height 98
click at [243, 195] on input "Ordem de chegada Consumidos: 14 / 20 Horário: 07:00 Clínica: Policlínica Munici…" at bounding box center [240, 192] width 4 height 6
radio input "true"
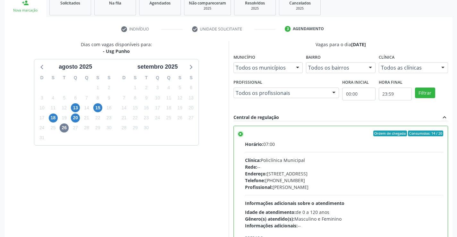
scroll to position [146, 0]
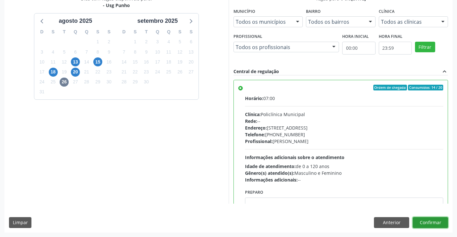
drag, startPoint x: 432, startPoint y: 224, endPoint x: 436, endPoint y: 222, distance: 4.2
click at [436, 222] on button "Confirmar" at bounding box center [430, 222] width 35 height 11
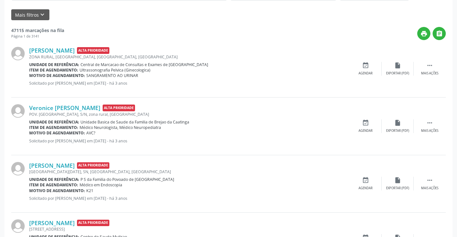
scroll to position [0, 0]
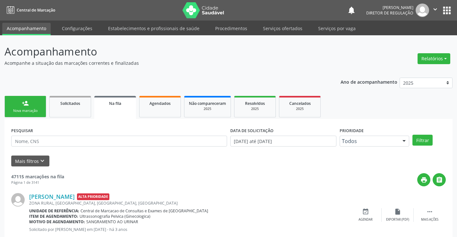
click at [33, 111] on div "Nova marcação" at bounding box center [25, 110] width 32 height 5
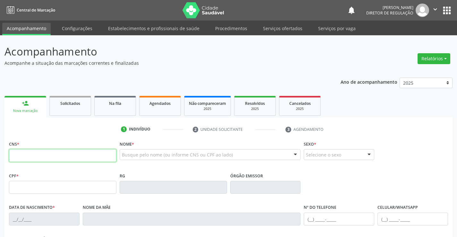
click at [52, 157] on input "text" at bounding box center [62, 155] width 107 height 13
type input "700 0028 8907 8706"
type input "0516177907"
type input "14/09/1969"
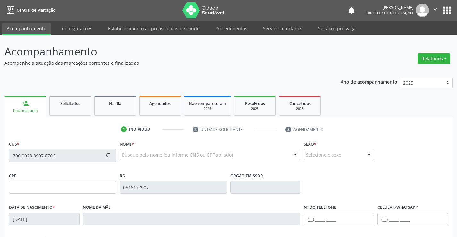
type input "(74) 99145-3946"
type input "563.045.015-87"
type input "402"
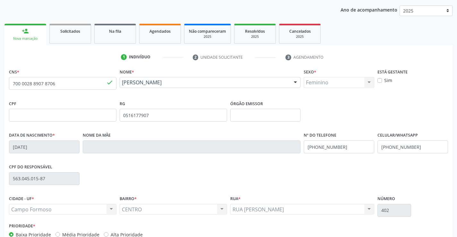
scroll to position [111, 0]
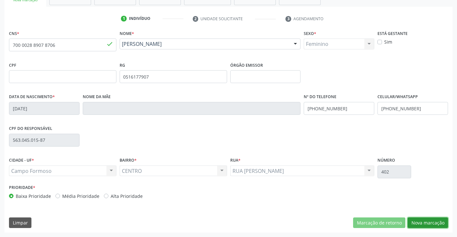
click at [428, 220] on button "Nova marcação" at bounding box center [427, 222] width 40 height 11
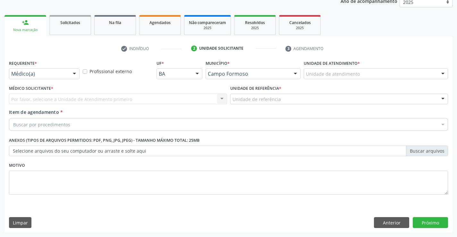
scroll to position [81, 0]
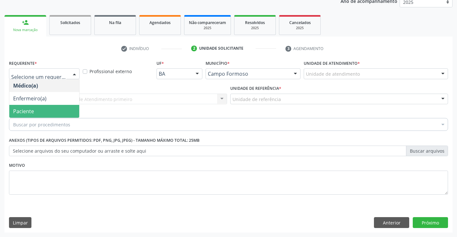
click at [51, 116] on span "Paciente" at bounding box center [44, 111] width 70 height 13
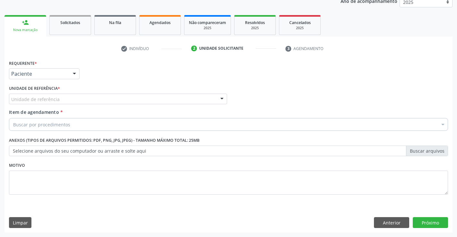
click at [130, 100] on div "Unidade de referência" at bounding box center [118, 99] width 218 height 11
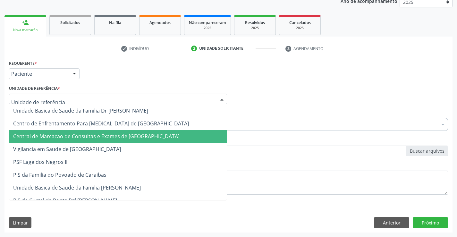
click at [132, 135] on span "Central de Marcacao de Consultas e Exames de [GEOGRAPHIC_DATA]" at bounding box center [96, 136] width 166 height 7
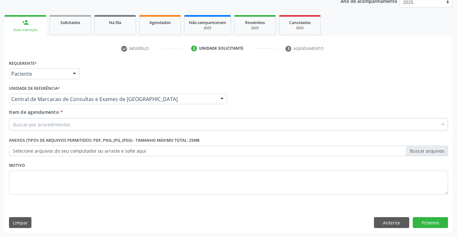
click at [145, 122] on div "Buscar por procedimentos" at bounding box center [228, 124] width 439 height 13
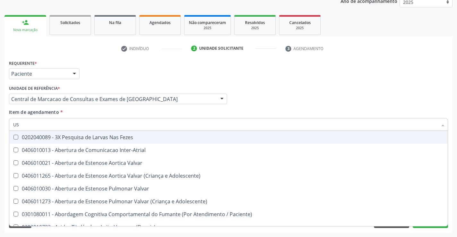
type input "USG"
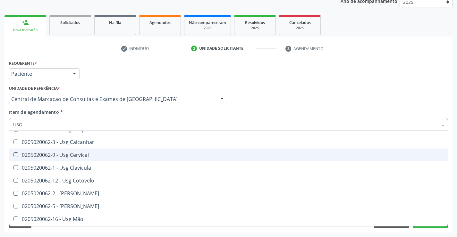
scroll to position [32, 0]
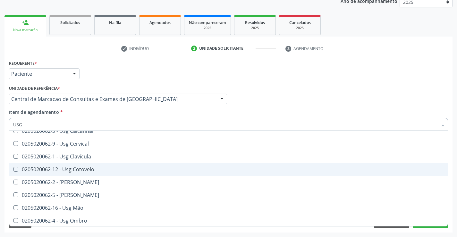
click at [97, 165] on span "0205020062-12 - Usg Cotovelo" at bounding box center [228, 169] width 438 height 13
checkbox Cotovelo "true"
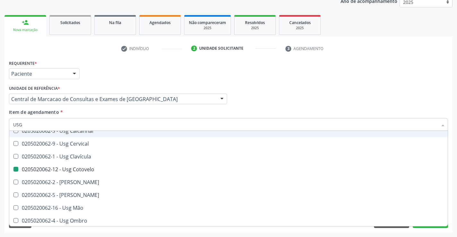
click at [326, 89] on div "Médico Solicitante Por favor, selecione a Unidade de Atendimento primeiro Nenhu…" at bounding box center [228, 96] width 442 height 25
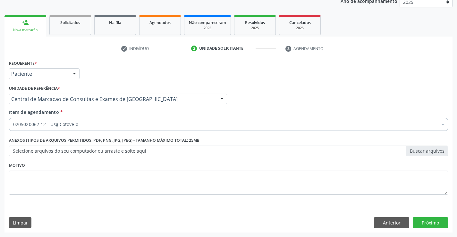
scroll to position [0, 0]
click at [425, 220] on button "Próximo" at bounding box center [430, 222] width 35 height 11
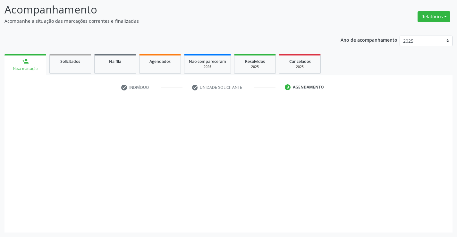
scroll to position [42, 0]
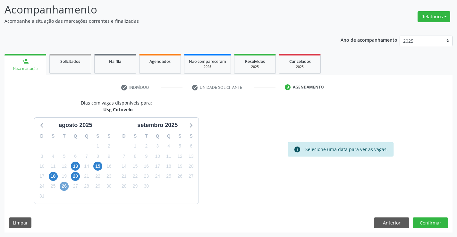
drag, startPoint x: 64, startPoint y: 187, endPoint x: 218, endPoint y: 187, distance: 153.6
click at [65, 188] on span "26" at bounding box center [64, 186] width 9 height 9
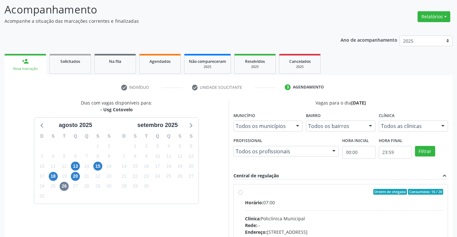
drag, startPoint x: 297, startPoint y: 206, endPoint x: 450, endPoint y: 192, distance: 153.6
radio input "true"
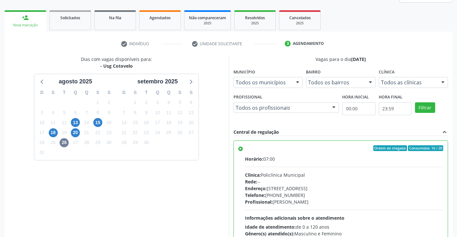
scroll to position [146, 0]
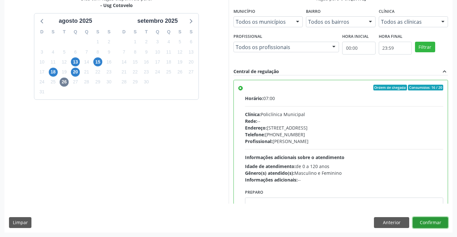
click at [428, 224] on button "Confirmar" at bounding box center [430, 222] width 35 height 11
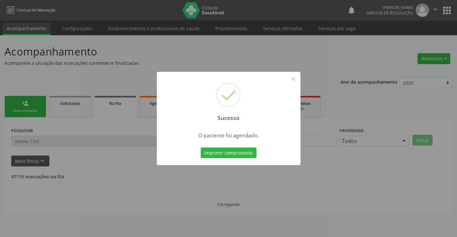
scroll to position [0, 0]
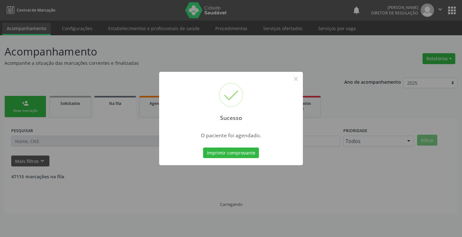
click at [203, 147] on button "Imprimir comprovante" at bounding box center [231, 152] width 56 height 11
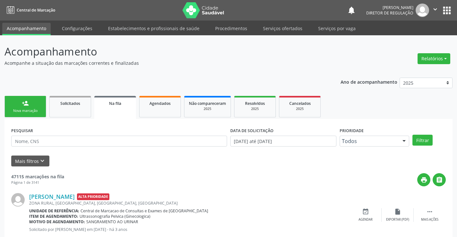
click at [431, 9] on button "" at bounding box center [435, 10] width 12 height 13
click at [422, 40] on link "Sair" at bounding box center [419, 39] width 44 height 9
